Goal: Check status: Check status

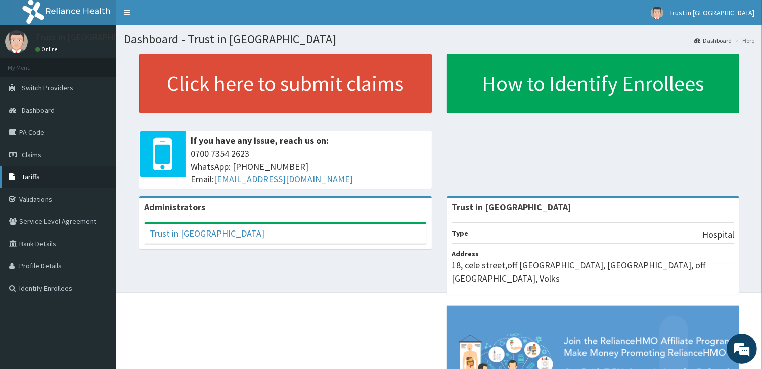
click at [39, 166] on link "Tariffs" at bounding box center [58, 177] width 116 height 22
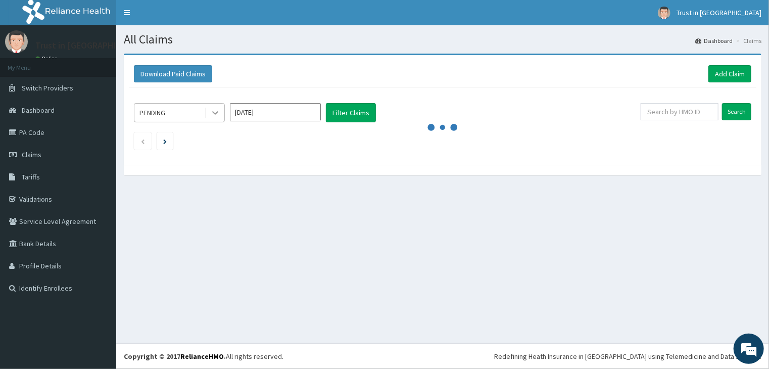
click at [215, 113] on icon at bounding box center [215, 114] width 6 height 4
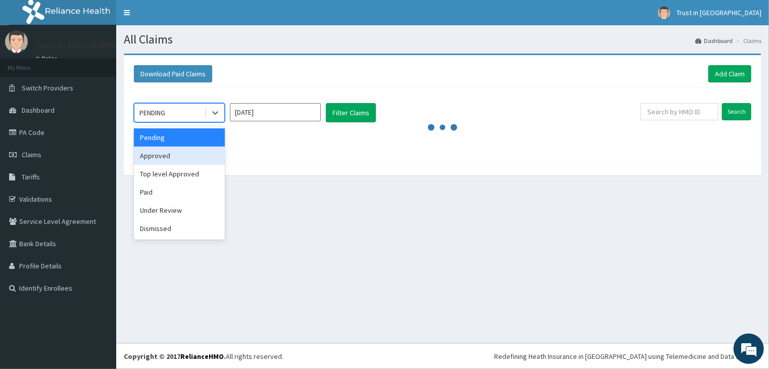
click at [172, 156] on div "Approved" at bounding box center [179, 156] width 91 height 18
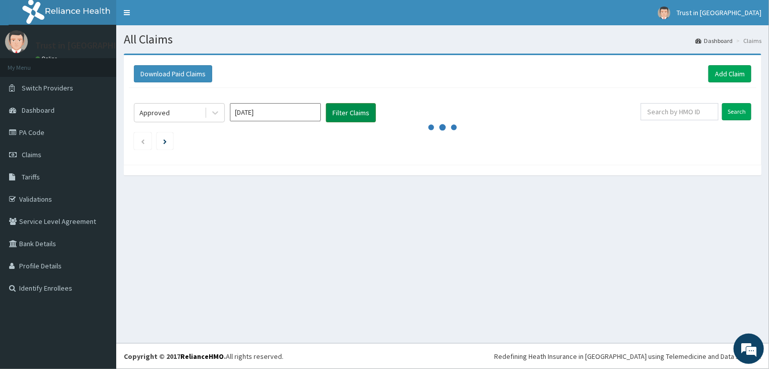
click at [346, 117] on button "Filter Claims" at bounding box center [351, 112] width 50 height 19
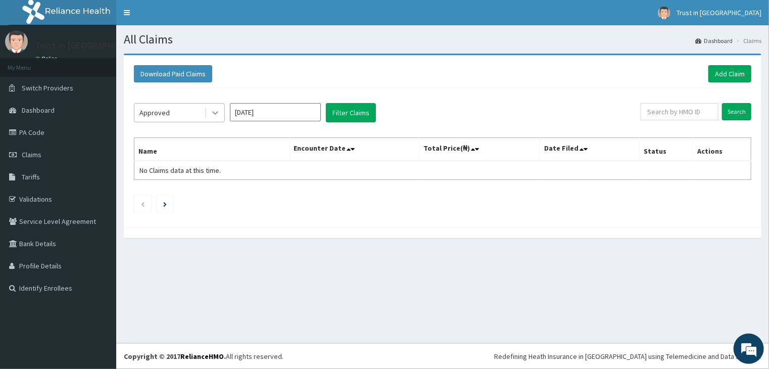
click at [217, 109] on icon at bounding box center [215, 113] width 10 height 10
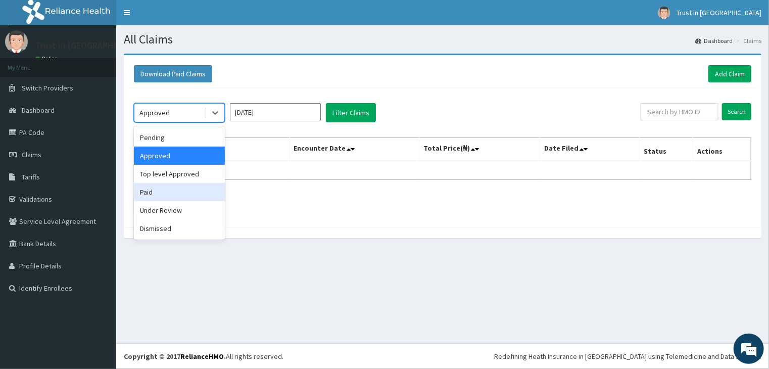
click at [162, 200] on div "Paid" at bounding box center [179, 192] width 91 height 18
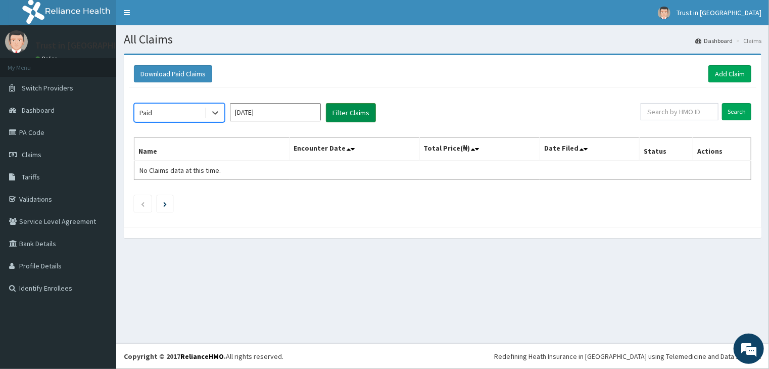
click at [344, 117] on button "Filter Claims" at bounding box center [351, 112] width 50 height 19
click at [346, 111] on button "Filter Claims" at bounding box center [351, 112] width 50 height 19
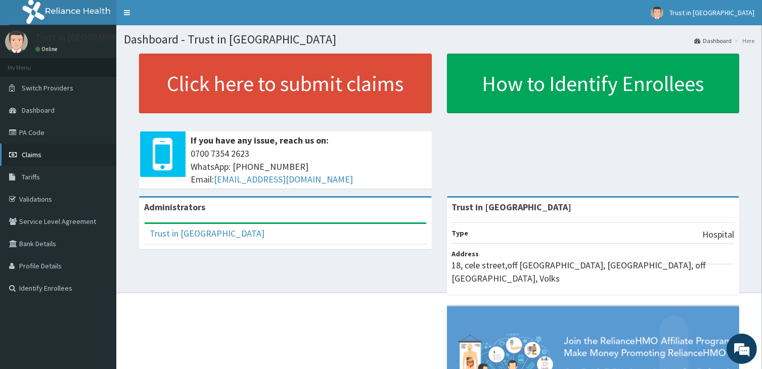
click at [34, 156] on span "Claims" at bounding box center [32, 154] width 20 height 9
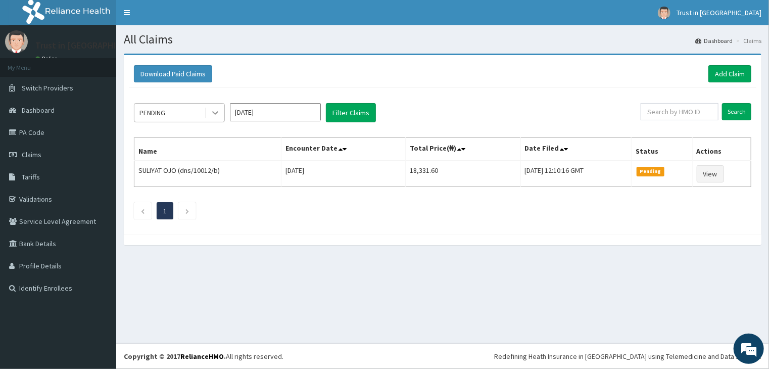
click at [216, 109] on icon at bounding box center [215, 113] width 10 height 10
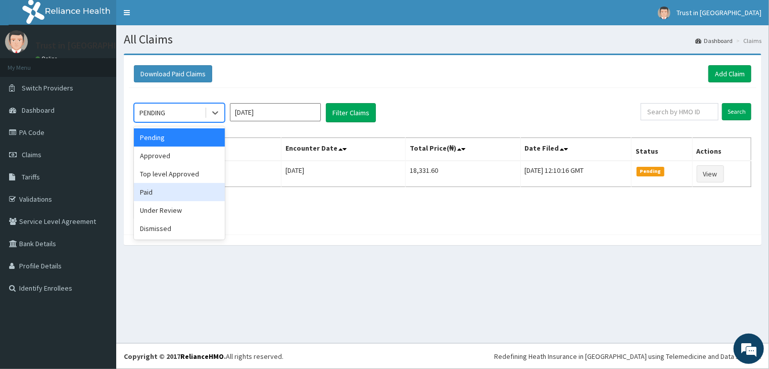
click at [156, 191] on div "Paid" at bounding box center [179, 192] width 91 height 18
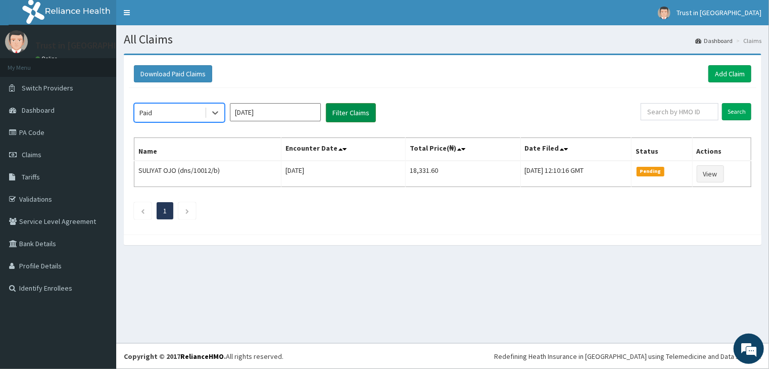
click at [348, 112] on button "Filter Claims" at bounding box center [351, 112] width 50 height 19
